Goal: Task Accomplishment & Management: Use online tool/utility

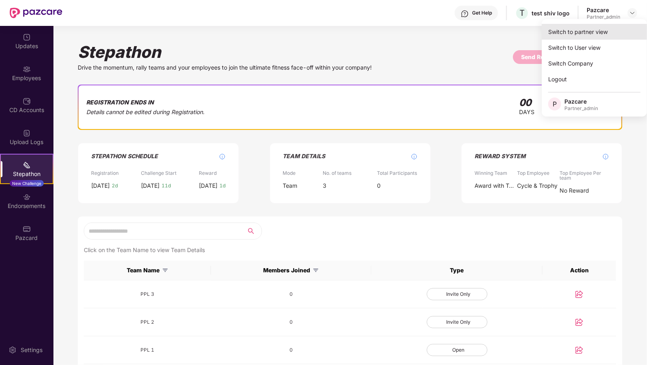
click at [585, 33] on div "Switch to partner view" at bounding box center [594, 32] width 105 height 16
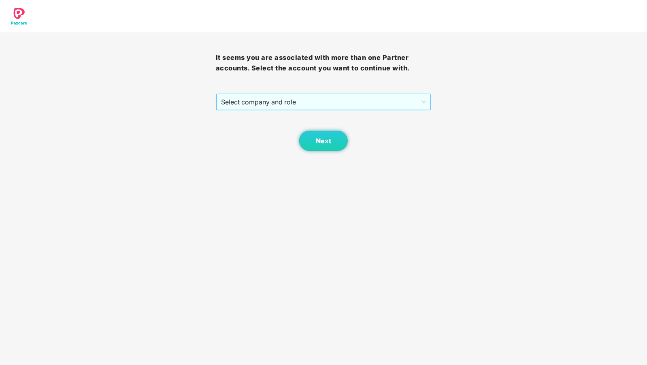
click at [297, 98] on span "Select company and role" at bounding box center [323, 101] width 205 height 15
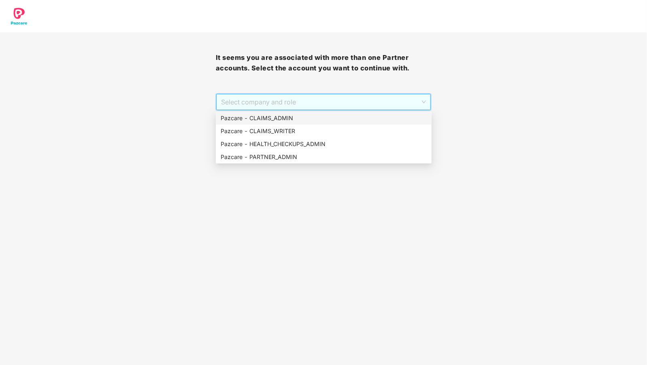
click at [287, 119] on div "Pazcare - CLAIMS_ADMIN" at bounding box center [324, 118] width 206 height 9
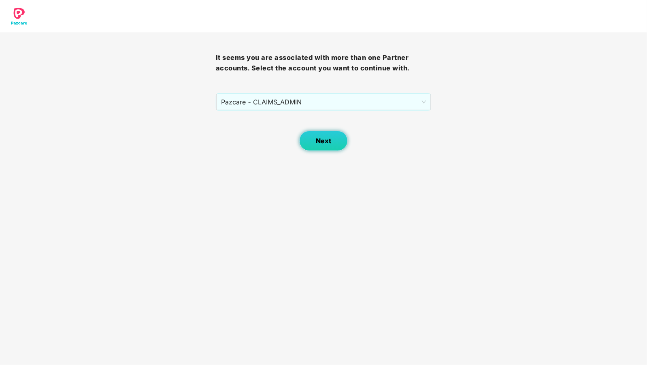
click at [308, 139] on button "Next" at bounding box center [323, 141] width 49 height 20
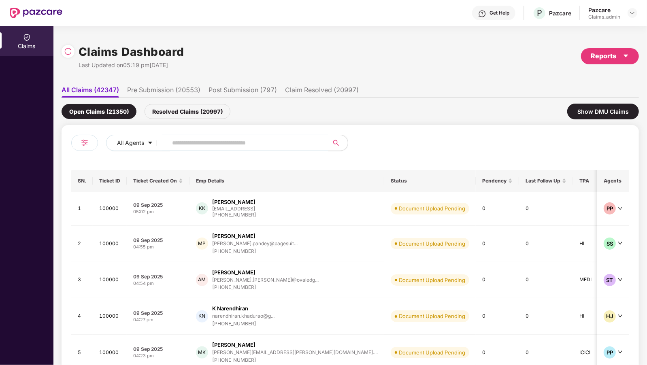
click at [140, 88] on li "Pre Submission (20553)" at bounding box center [163, 92] width 73 height 12
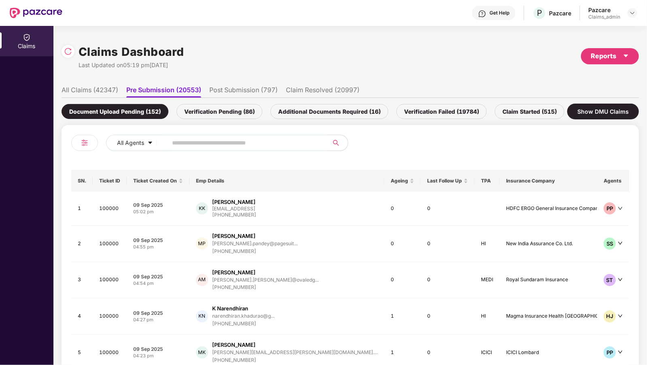
click at [194, 109] on div "Verification Pending (86)" at bounding box center [220, 111] width 86 height 15
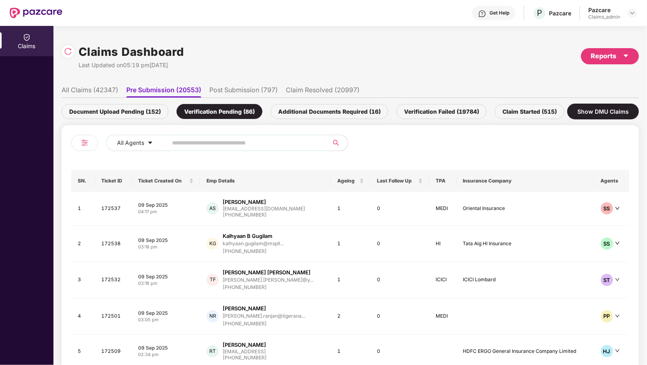
click at [107, 87] on li "All Claims (42347)" at bounding box center [90, 92] width 57 height 12
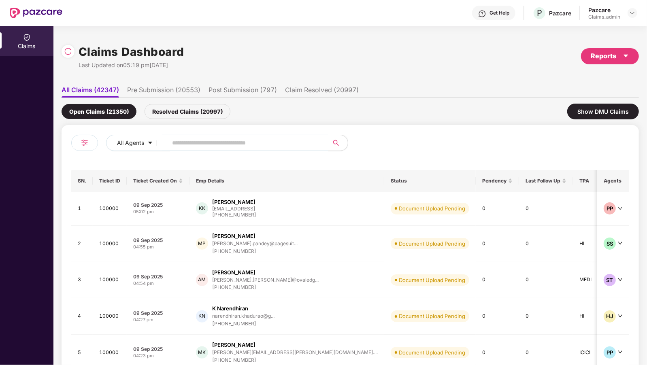
click at [172, 88] on li "Pre Submission (20553)" at bounding box center [163, 92] width 73 height 12
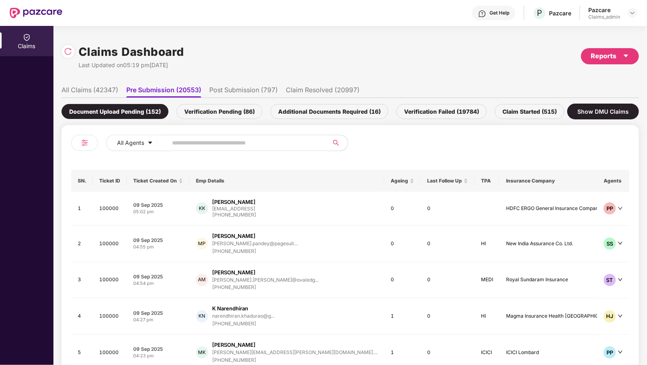
click at [201, 114] on div "Verification Pending (86)" at bounding box center [220, 111] width 86 height 15
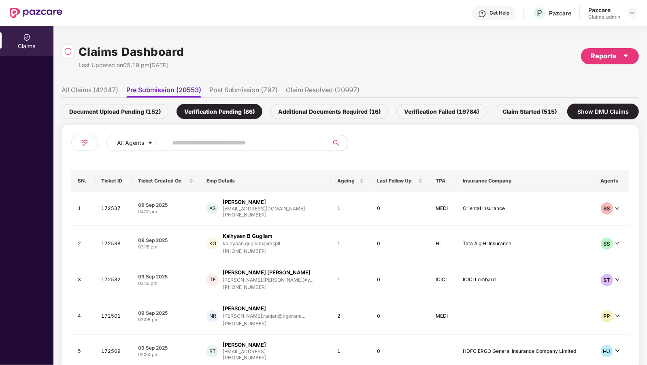
click at [95, 88] on li "All Claims (42347)" at bounding box center [90, 92] width 57 height 12
